Goal: Transaction & Acquisition: Book appointment/travel/reservation

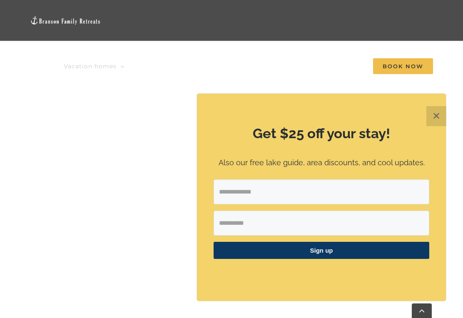
scroll to position [676, 0]
click at [427, 126] on button "✕" at bounding box center [436, 116] width 20 height 20
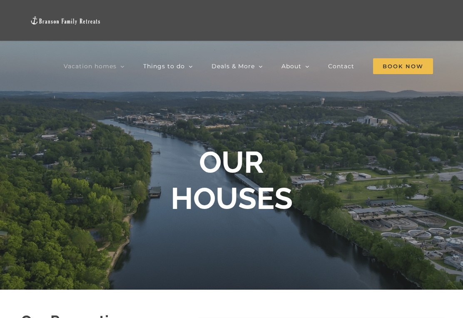
scroll to position [0, 0]
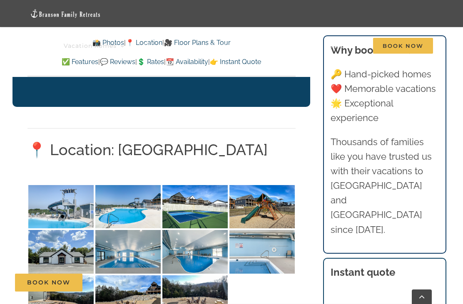
scroll to position [1940, 0]
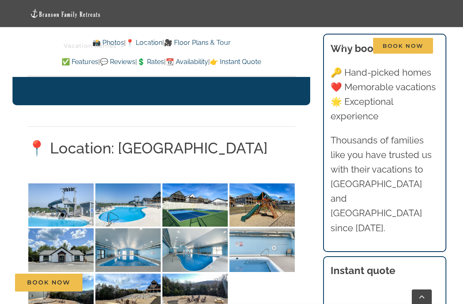
click at [138, 196] on img at bounding box center [127, 206] width 65 height 44
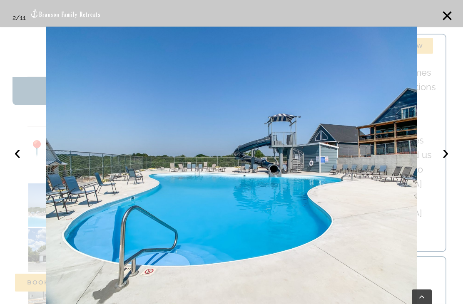
click at [445, 161] on button "›" at bounding box center [445, 152] width 18 height 18
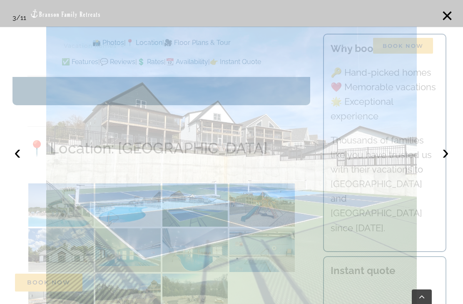
click at [442, 161] on button "›" at bounding box center [445, 152] width 18 height 18
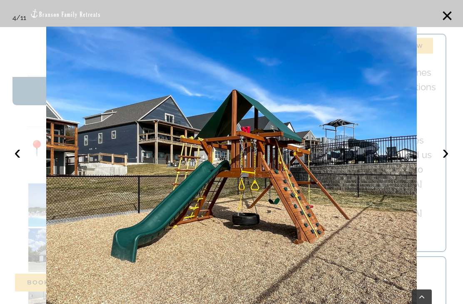
click at [442, 161] on button "›" at bounding box center [445, 152] width 18 height 18
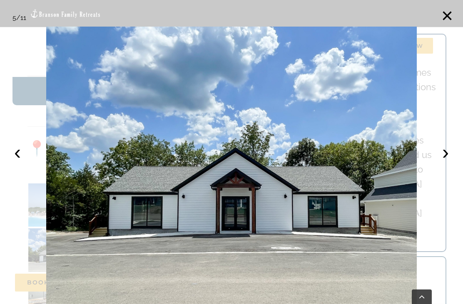
click at [442, 161] on button "›" at bounding box center [445, 152] width 18 height 18
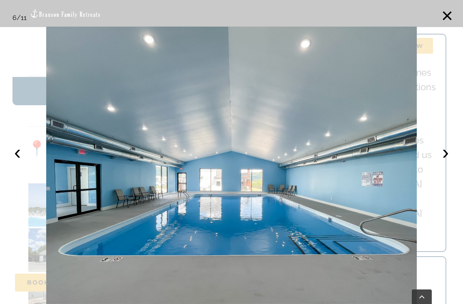
click at [440, 161] on button "›" at bounding box center [445, 152] width 18 height 18
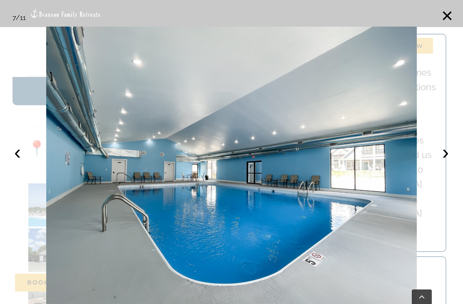
click at [439, 161] on button "›" at bounding box center [445, 152] width 18 height 18
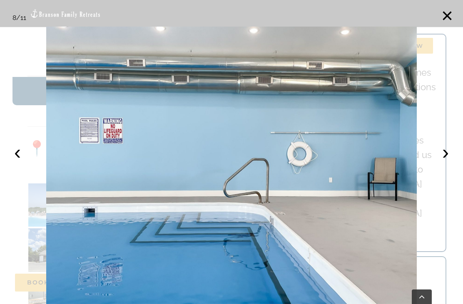
click at [439, 161] on button "›" at bounding box center [445, 152] width 18 height 18
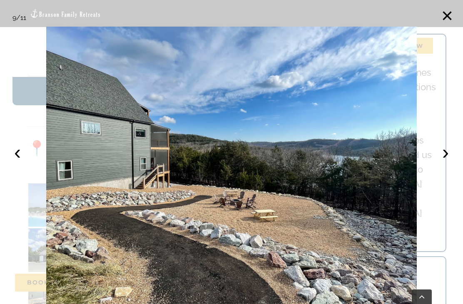
click at [439, 161] on button "›" at bounding box center [445, 152] width 18 height 18
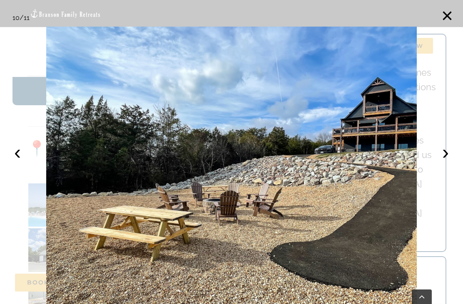
click at [439, 161] on button "›" at bounding box center [445, 152] width 18 height 18
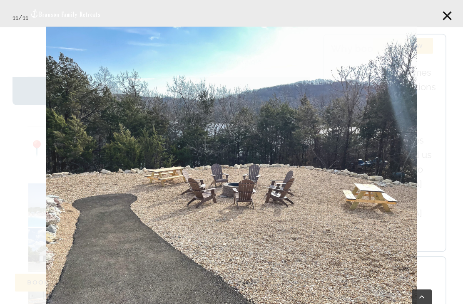
click at [437, 21] on div at bounding box center [231, 152] width 463 height 304
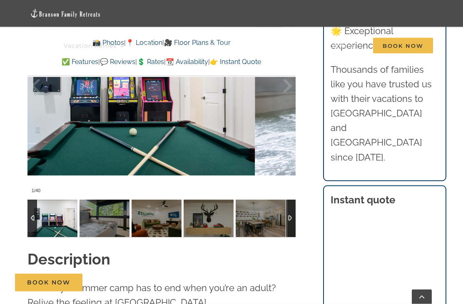
scroll to position [719, 0]
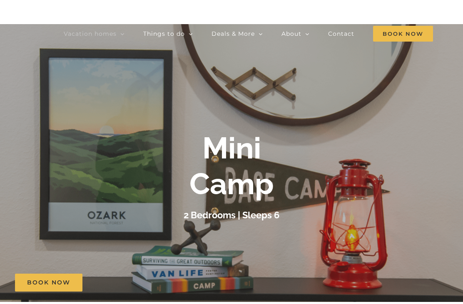
scroll to position [0, 0]
